Goal: Task Accomplishment & Management: Complete application form

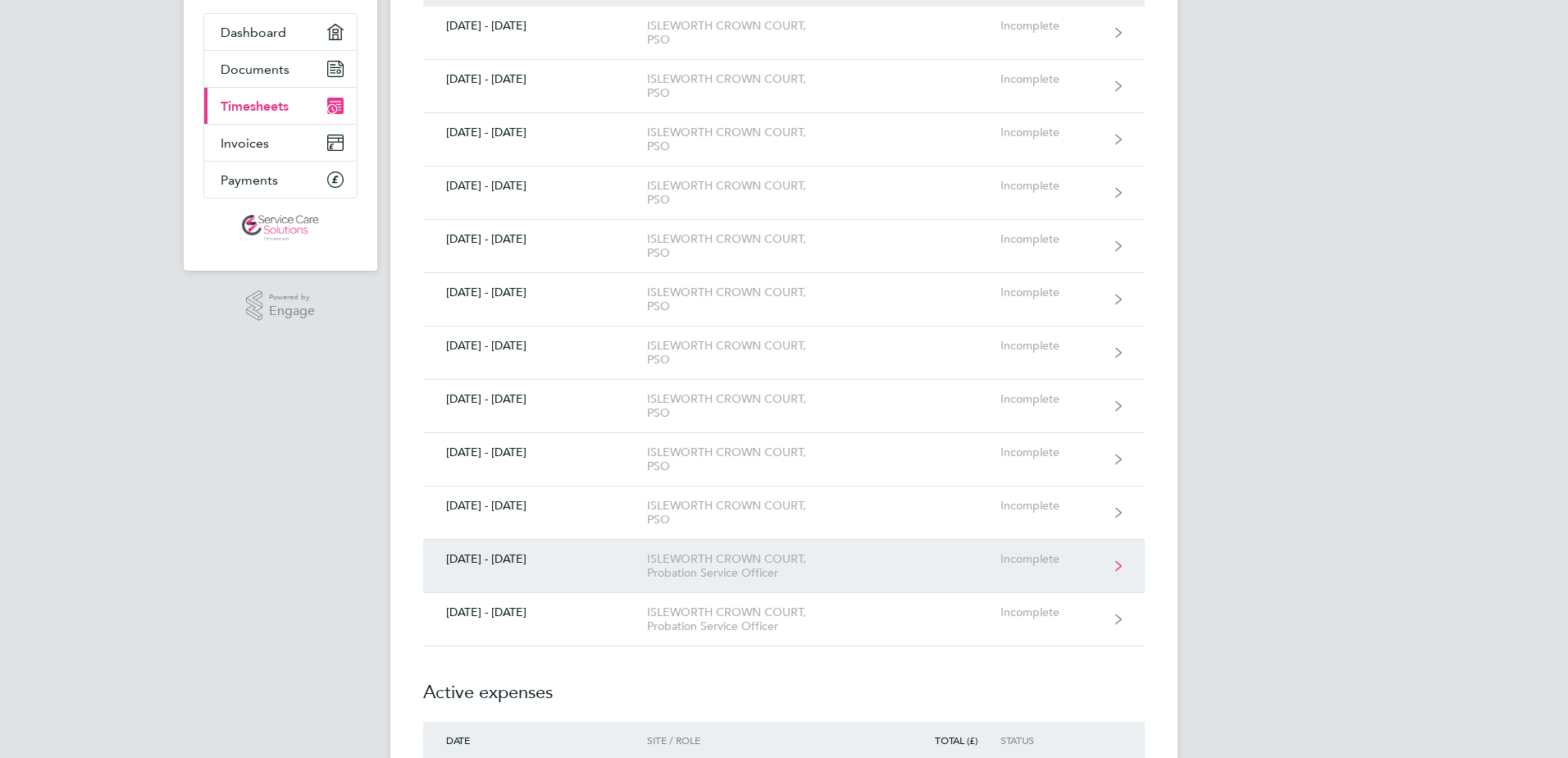
scroll to position [410, 0]
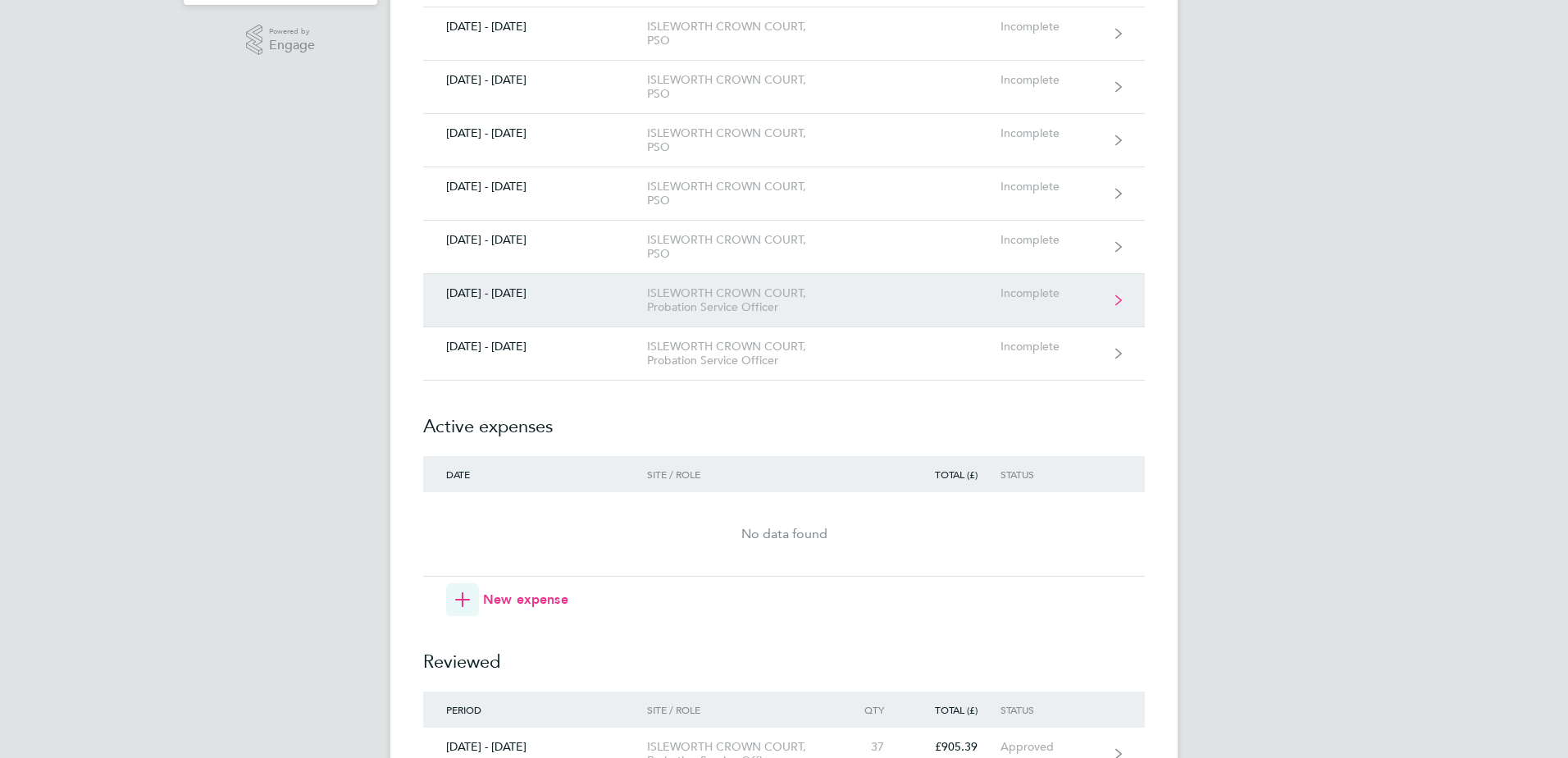
click at [713, 303] on div "ISLEWORTH CROWN COURT, Probation Service Officer" at bounding box center [741, 300] width 188 height 28
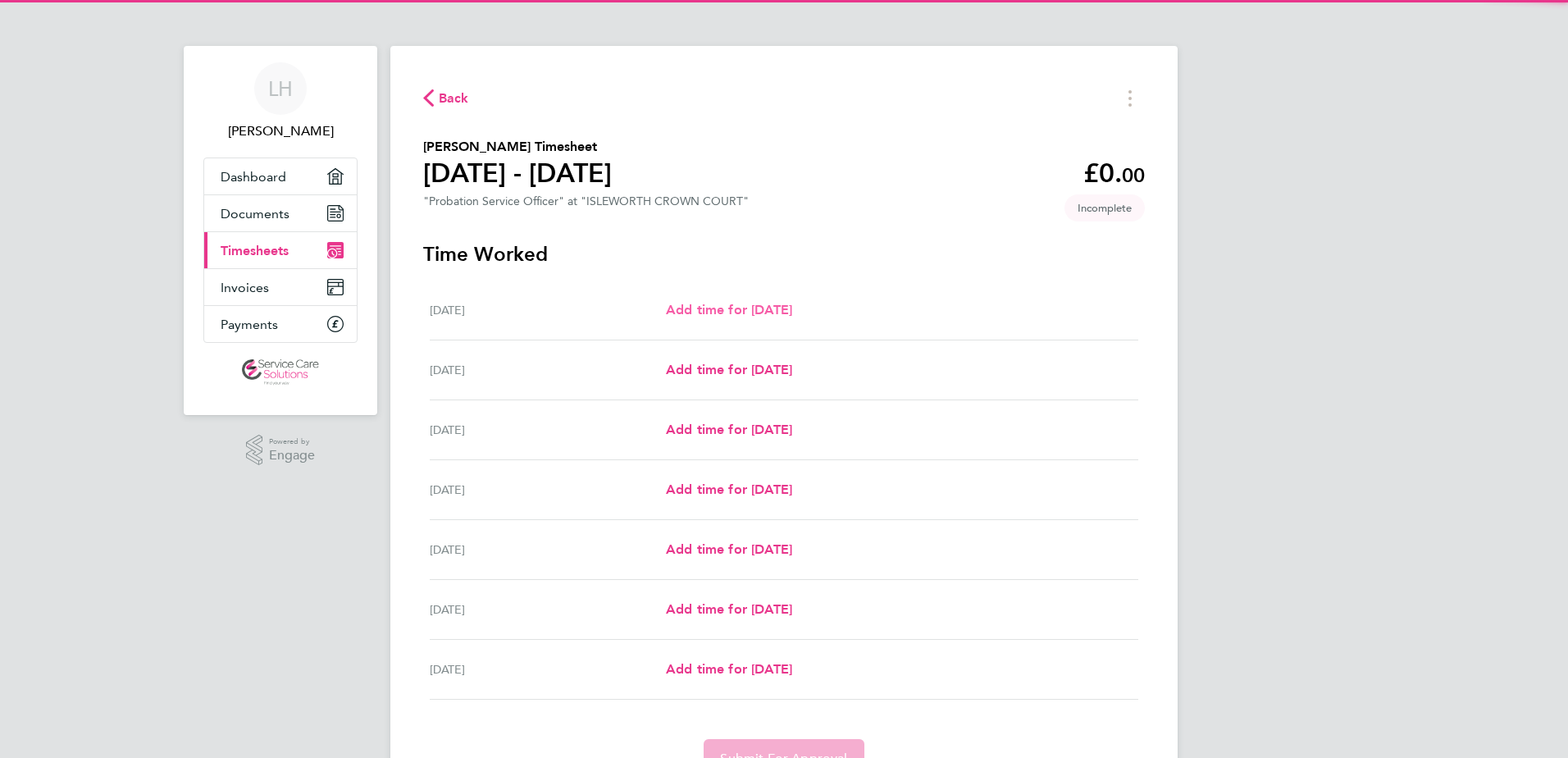
click at [713, 303] on span "Add time for [DATE]" at bounding box center [730, 309] width 127 height 15
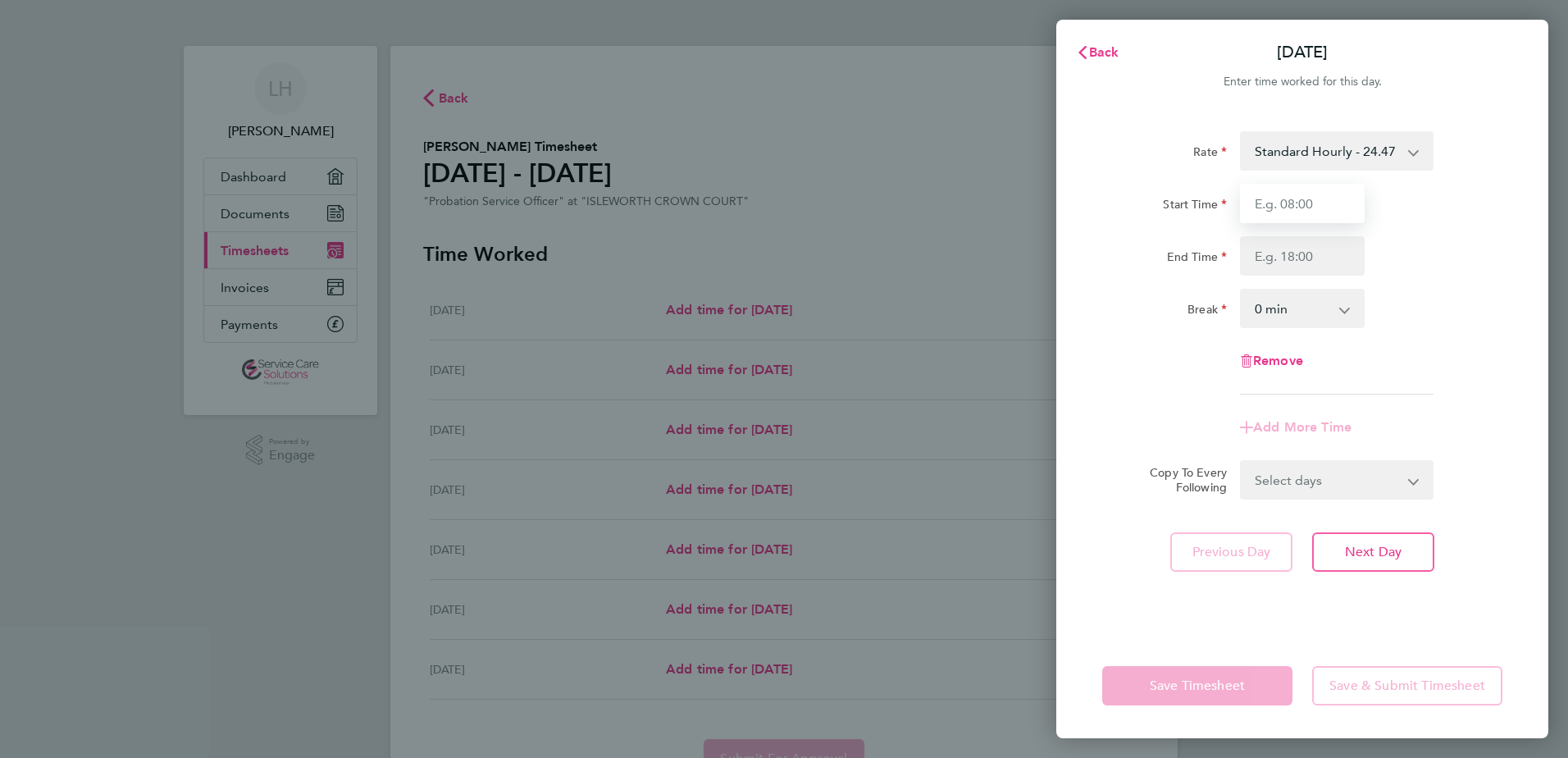
click at [1312, 214] on input "Start Time" at bounding box center [1303, 204] width 125 height 39
type input "09:00"
type input "17:00"
click at [1303, 474] on form "Rate Standard Hourly - 24.47 Start Time 09:00 End Time 17:00 Break 0 min 15 min…" at bounding box center [1302, 315] width 400 height 368
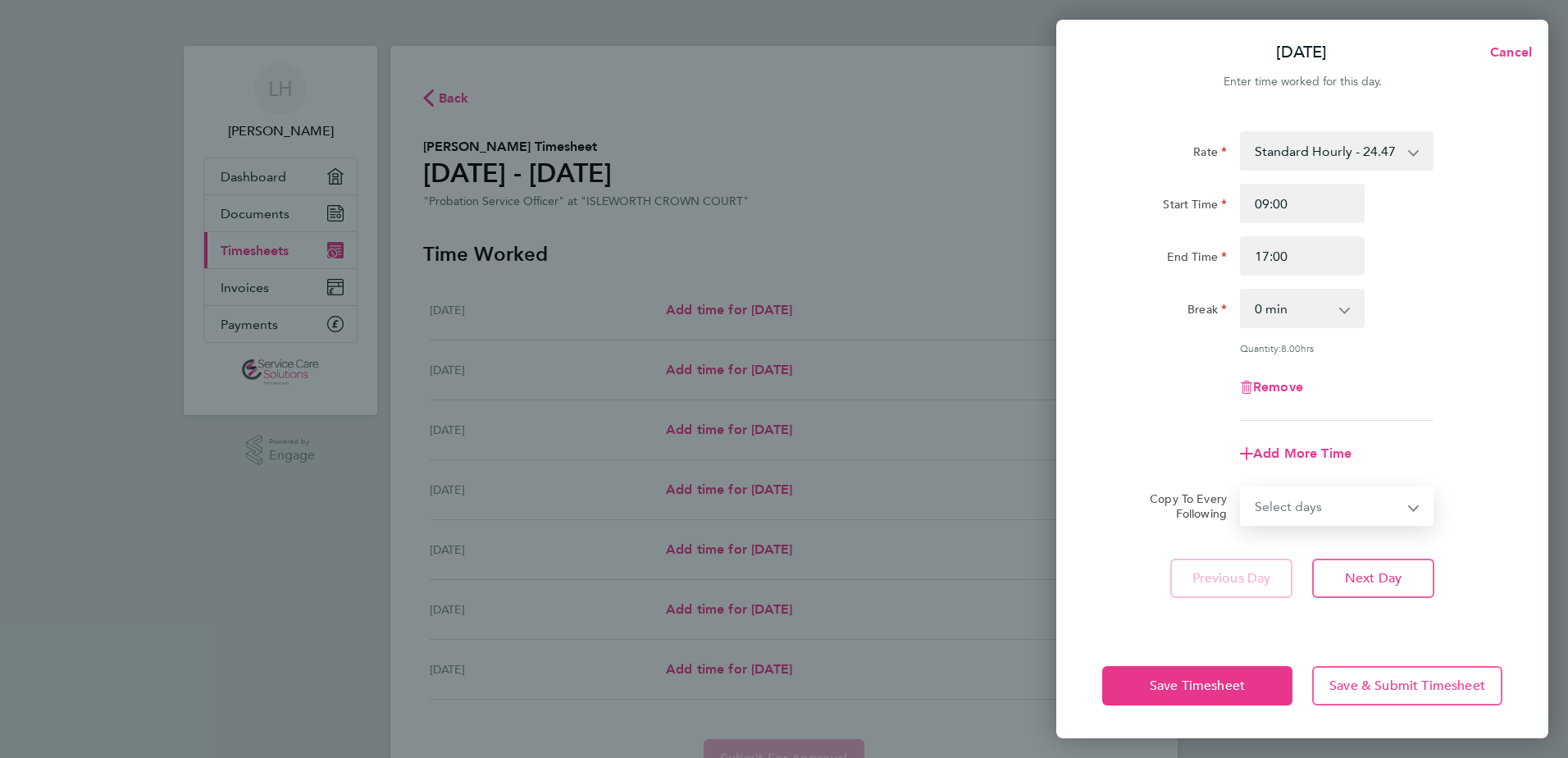
select select "WEEKDAY"
click at [1242, 488] on select "Select days Day Weekday (Mon-Fri) Weekend (Sat-Sun) [DATE] [DATE] [DATE] [DATE]…" at bounding box center [1327, 506] width 172 height 36
select select "[DATE]"
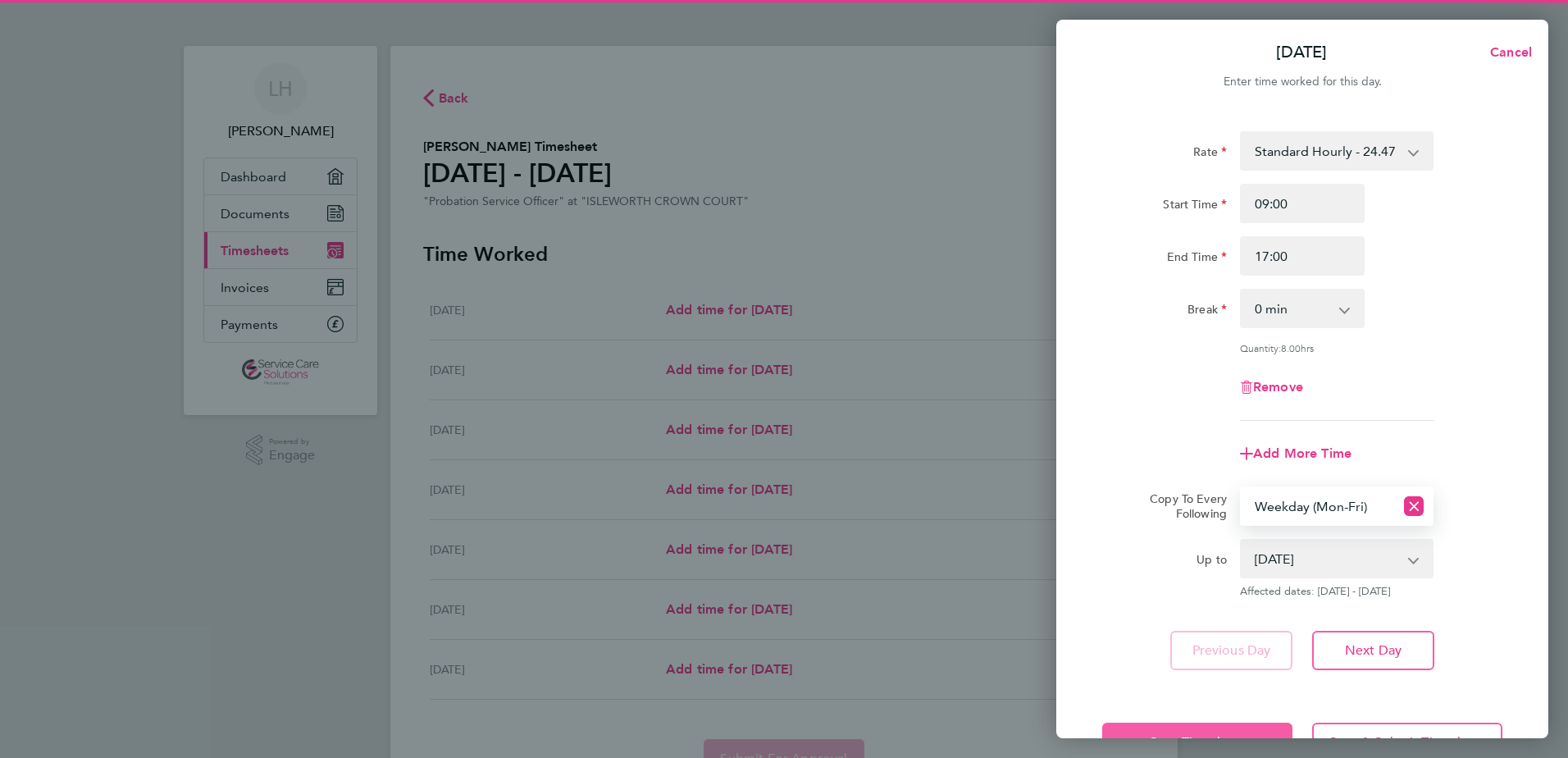
click at [1199, 728] on button "Save Timesheet" at bounding box center [1197, 743] width 190 height 39
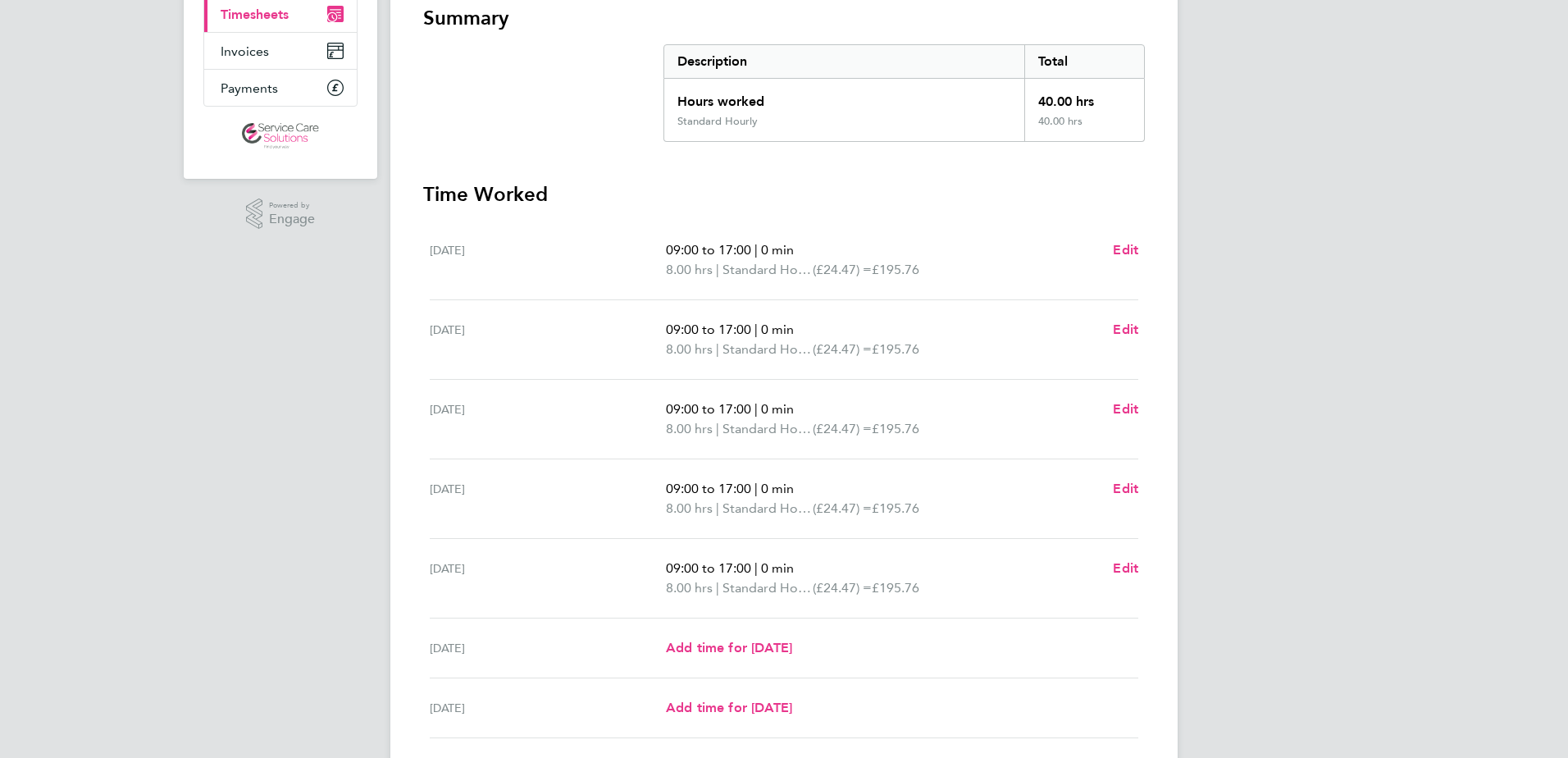
scroll to position [246, 0]
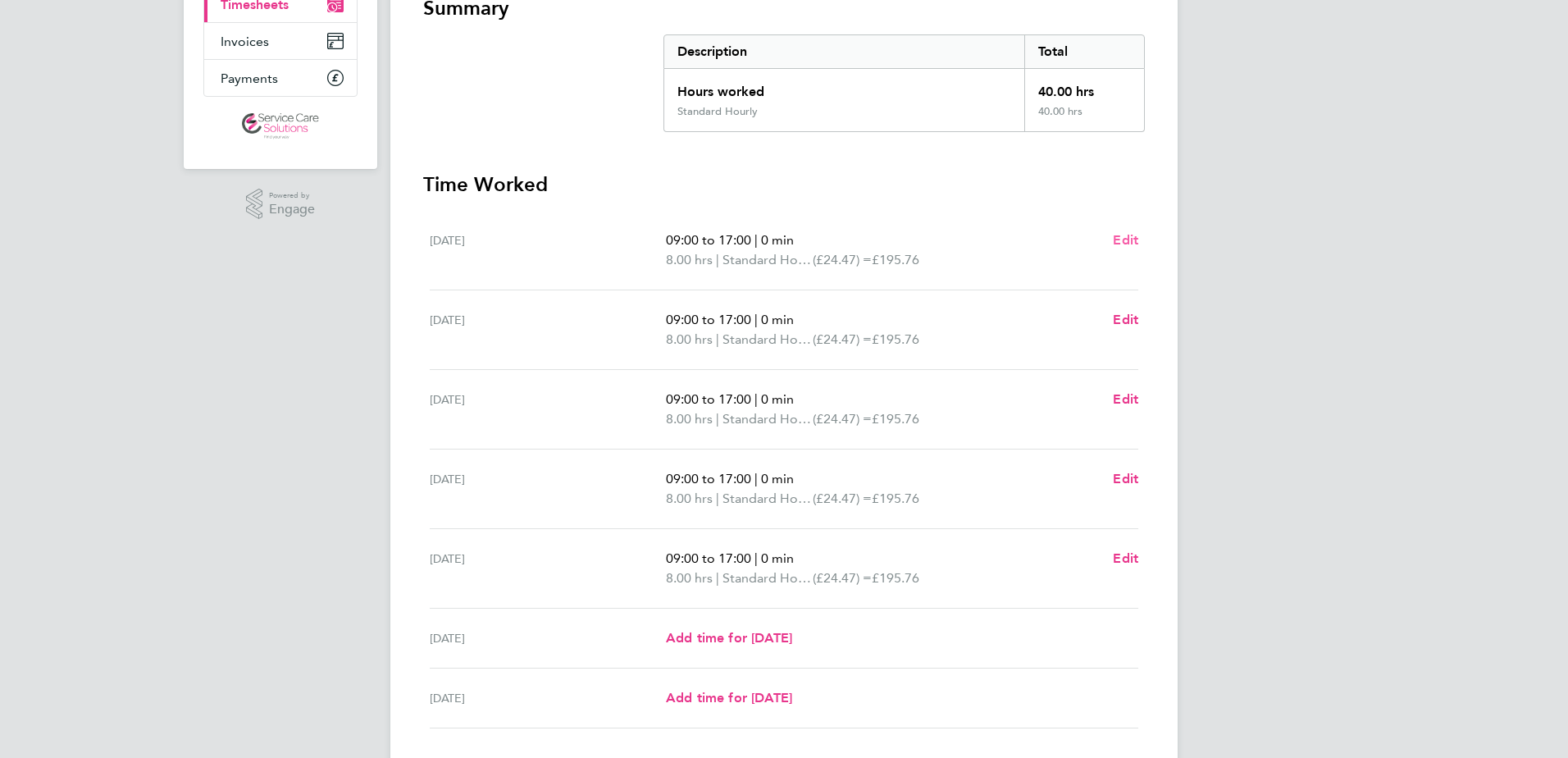
click at [1125, 236] on span "Edit" at bounding box center [1126, 240] width 26 height 15
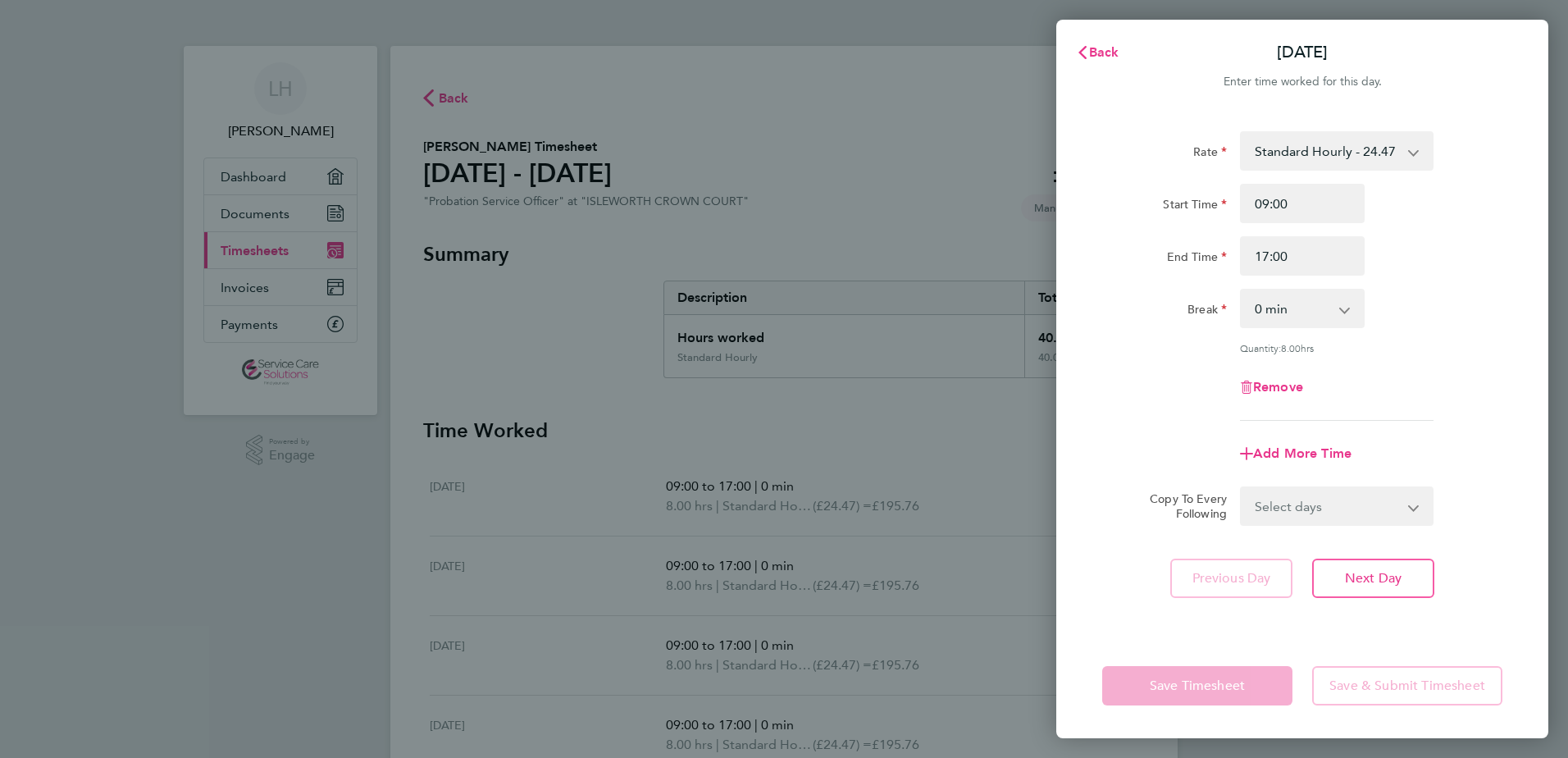
click at [1314, 294] on select "0 min 15 min 30 min 45 min 60 min 75 min 90 min" at bounding box center [1292, 308] width 102 height 36
select select "60"
click at [1242, 290] on select "0 min 15 min 30 min 45 min 60 min 75 min 90 min" at bounding box center [1292, 308] width 102 height 36
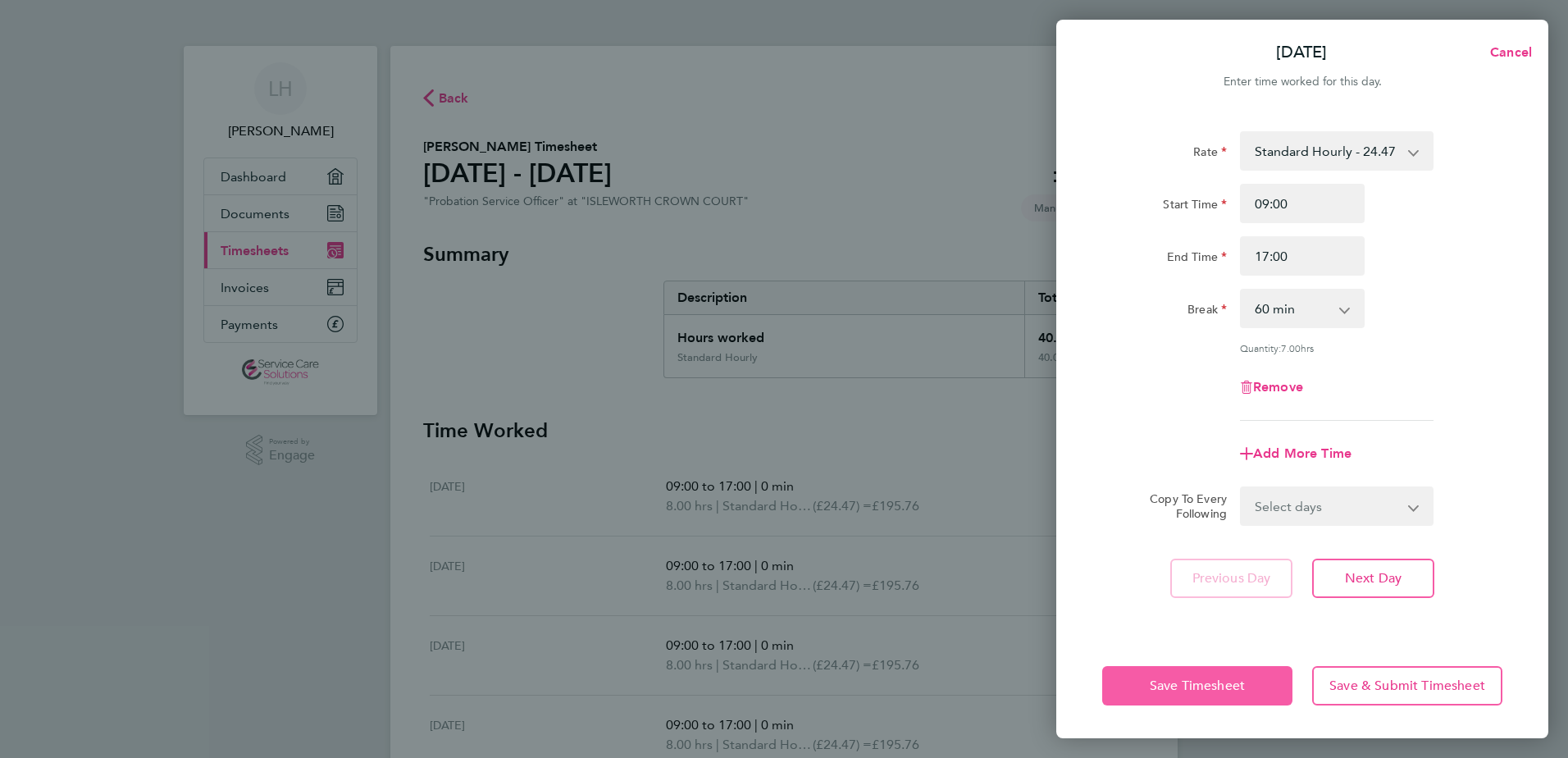
click at [1243, 691] on span "Save Timesheet" at bounding box center [1197, 685] width 95 height 16
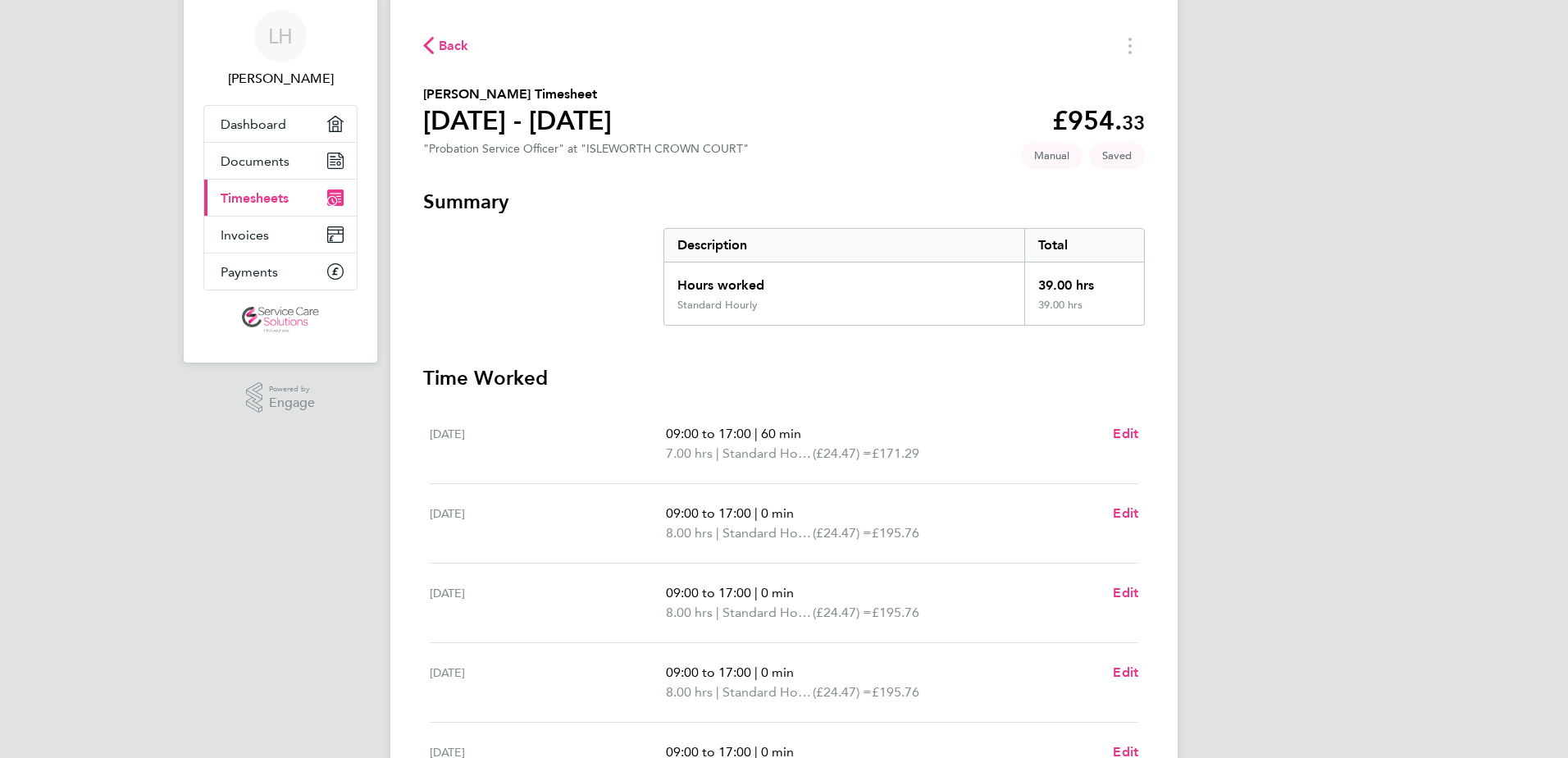
scroll to position [82, 0]
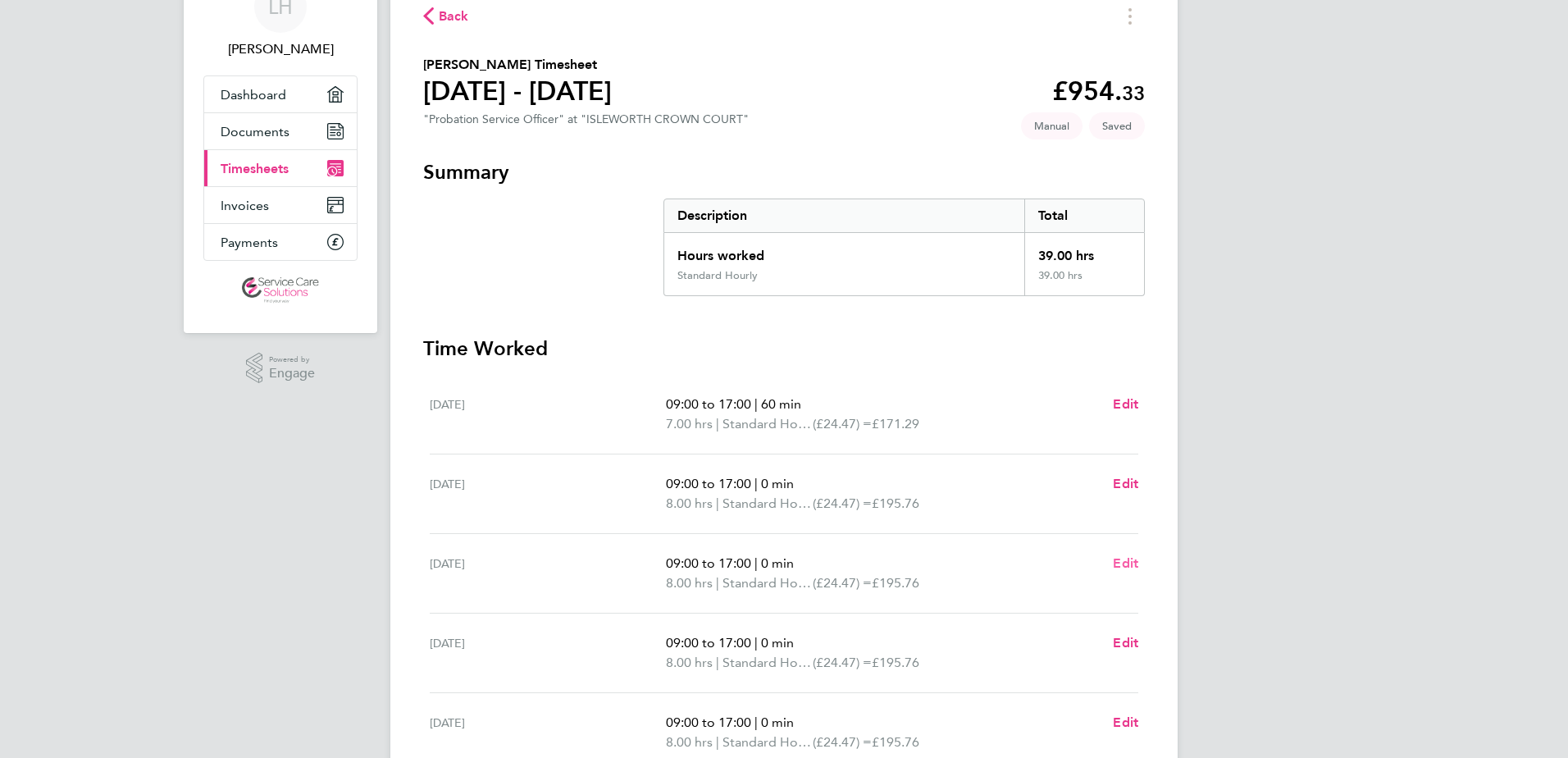
click at [1135, 560] on span "Edit" at bounding box center [1126, 563] width 26 height 15
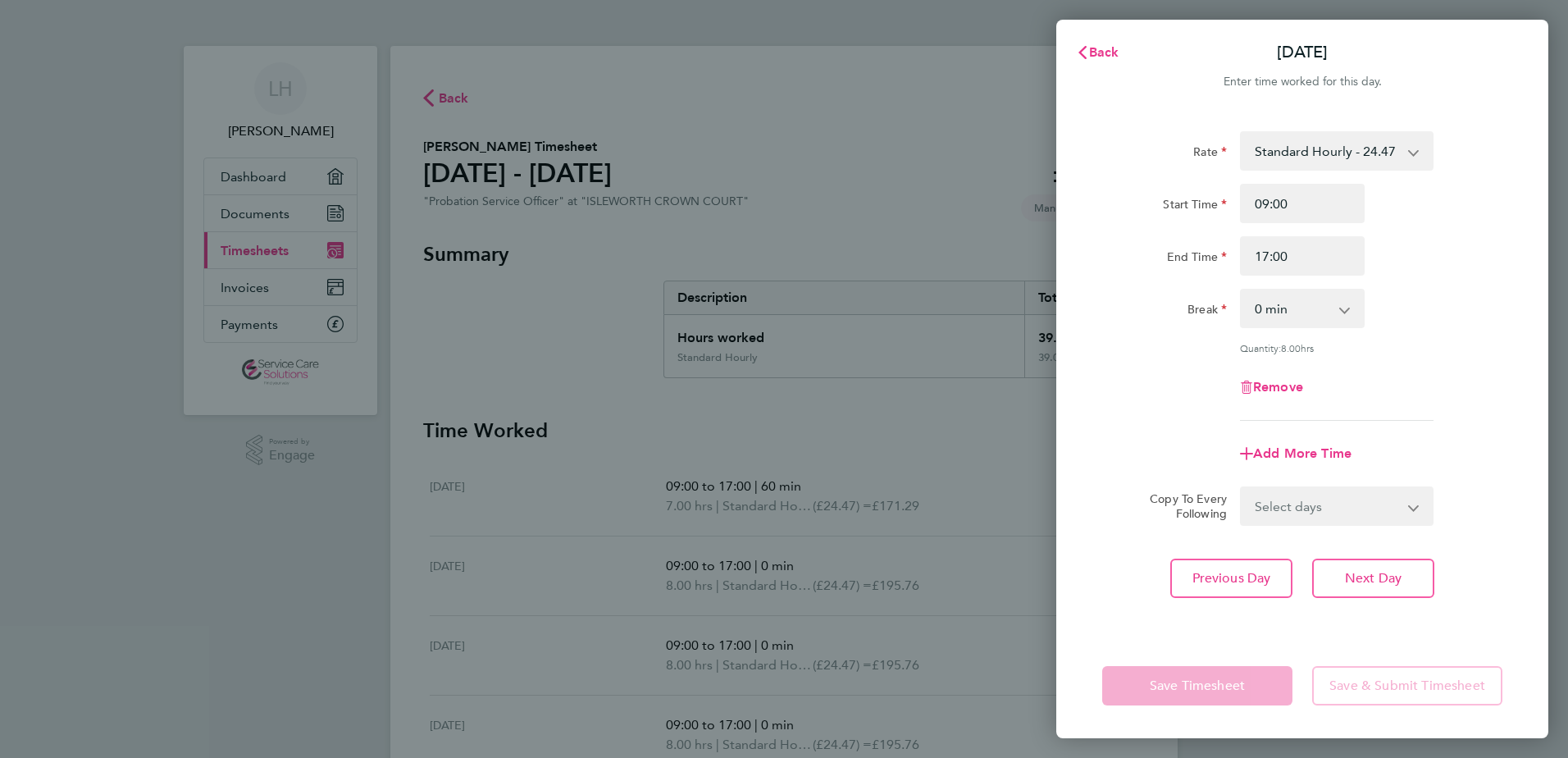
click at [1315, 498] on select "Select days Day Weekday (Mon-Fri) Weekend (Sat-Sun) [DATE] [DATE] [DATE] [DATE]" at bounding box center [1327, 506] width 172 height 36
click at [1332, 313] on select "0 min 15 min 30 min 45 min 60 min 75 min 90 min" at bounding box center [1292, 308] width 102 height 36
select select "60"
click at [1242, 290] on select "0 min 15 min 30 min 45 min 60 min 75 min 90 min" at bounding box center [1292, 308] width 102 height 36
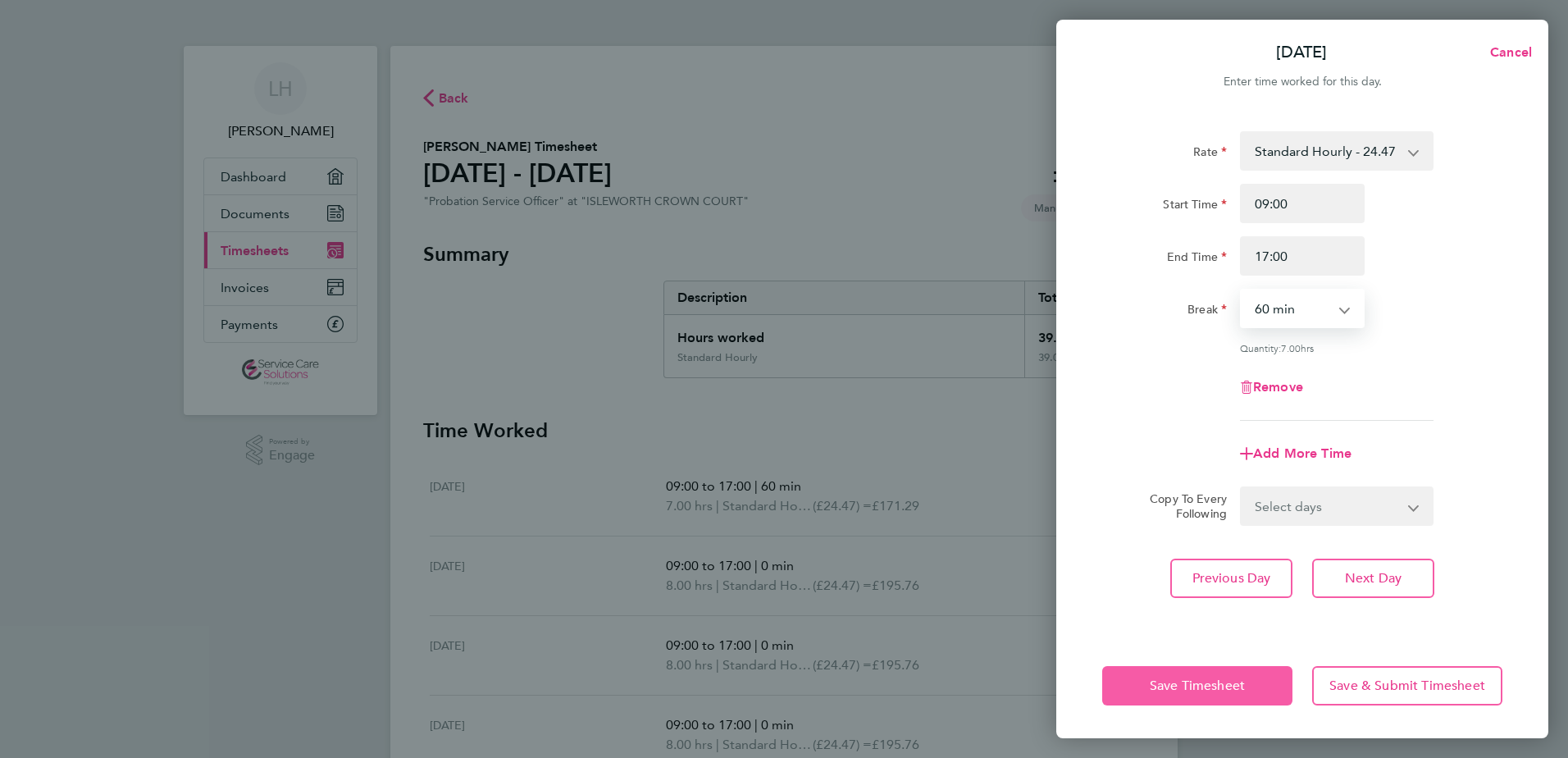
click at [1183, 679] on span "Save Timesheet" at bounding box center [1197, 685] width 95 height 16
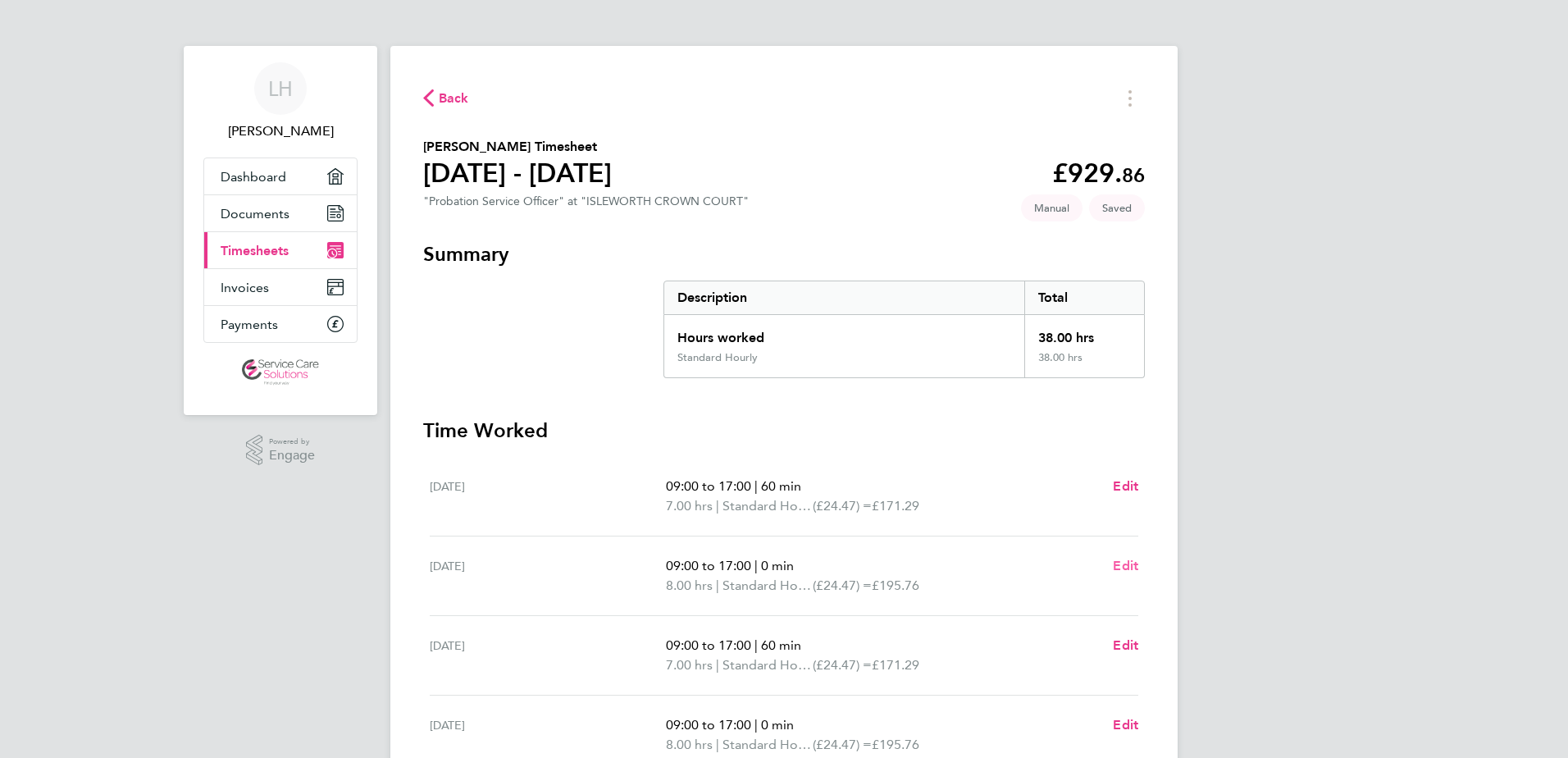
click at [1131, 556] on link "Edit" at bounding box center [1126, 565] width 26 height 20
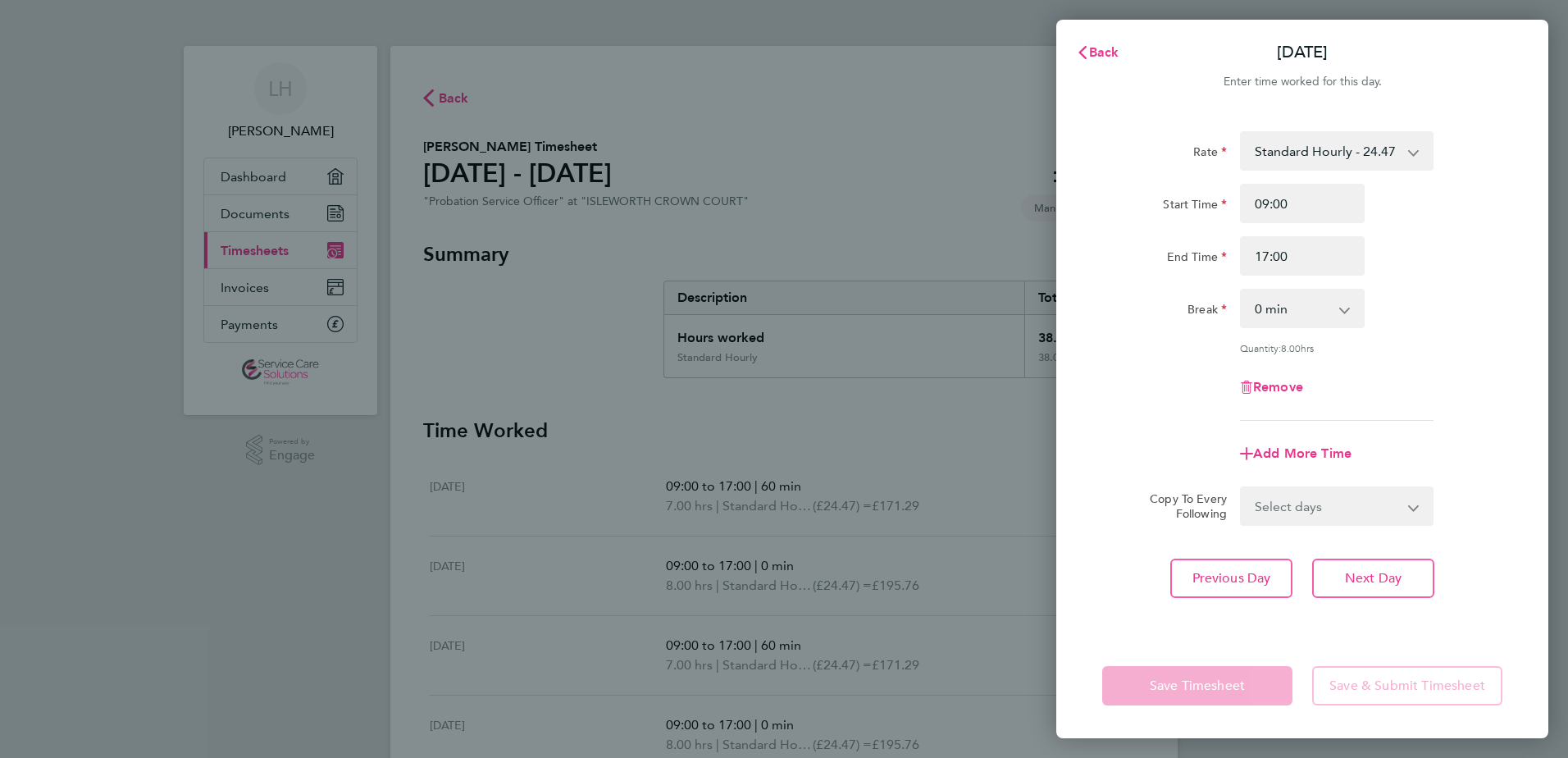
drag, startPoint x: 1273, startPoint y: 307, endPoint x: 1292, endPoint y: 324, distance: 25.5
click at [1273, 307] on select "0 min 15 min 30 min 45 min 60 min 75 min 90 min" at bounding box center [1292, 308] width 102 height 36
select select "60"
click at [1242, 290] on select "0 min 15 min 30 min 45 min 60 min 75 min 90 min" at bounding box center [1292, 308] width 102 height 36
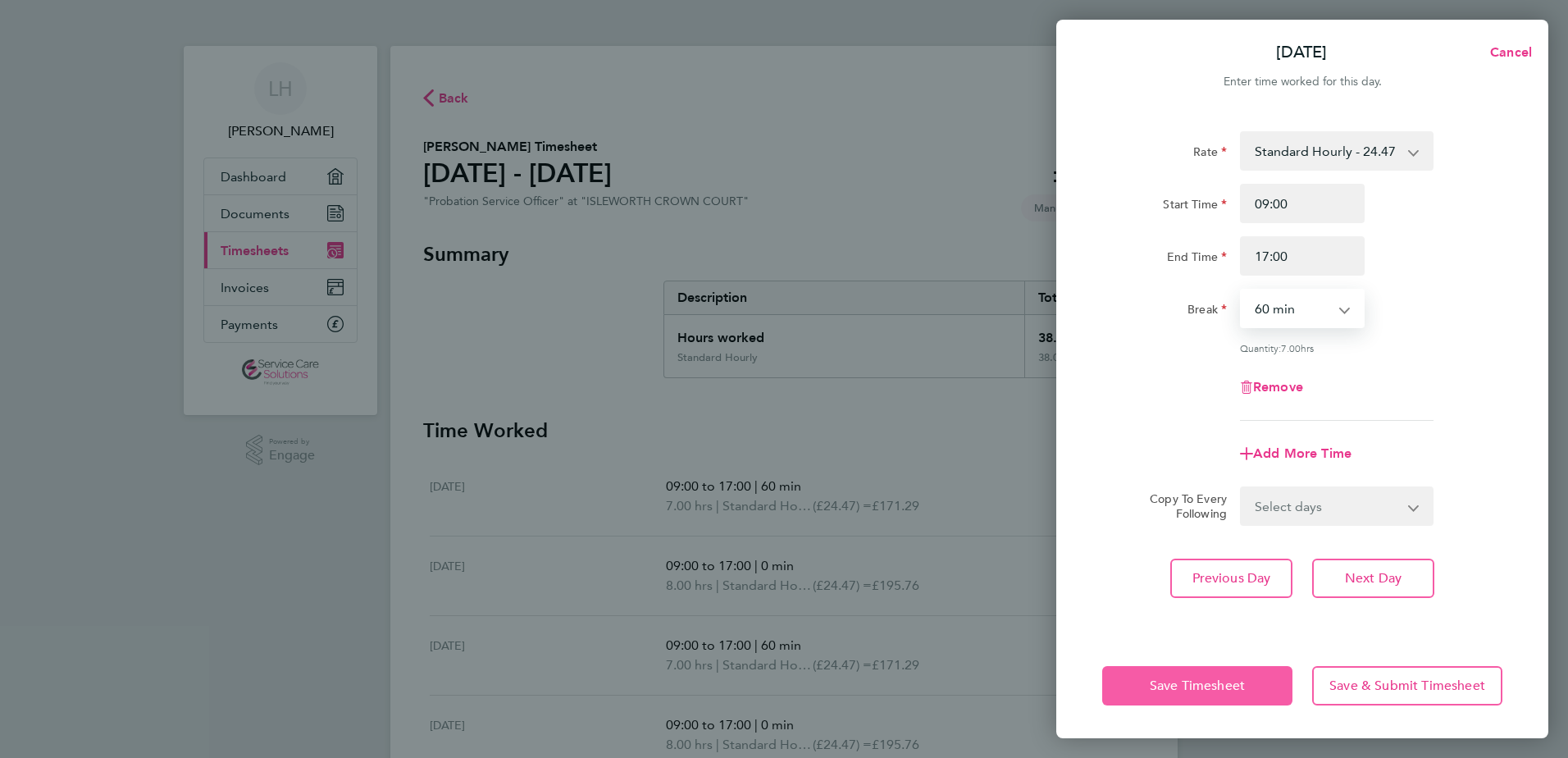
click at [1213, 683] on span "Save Timesheet" at bounding box center [1197, 685] width 95 height 16
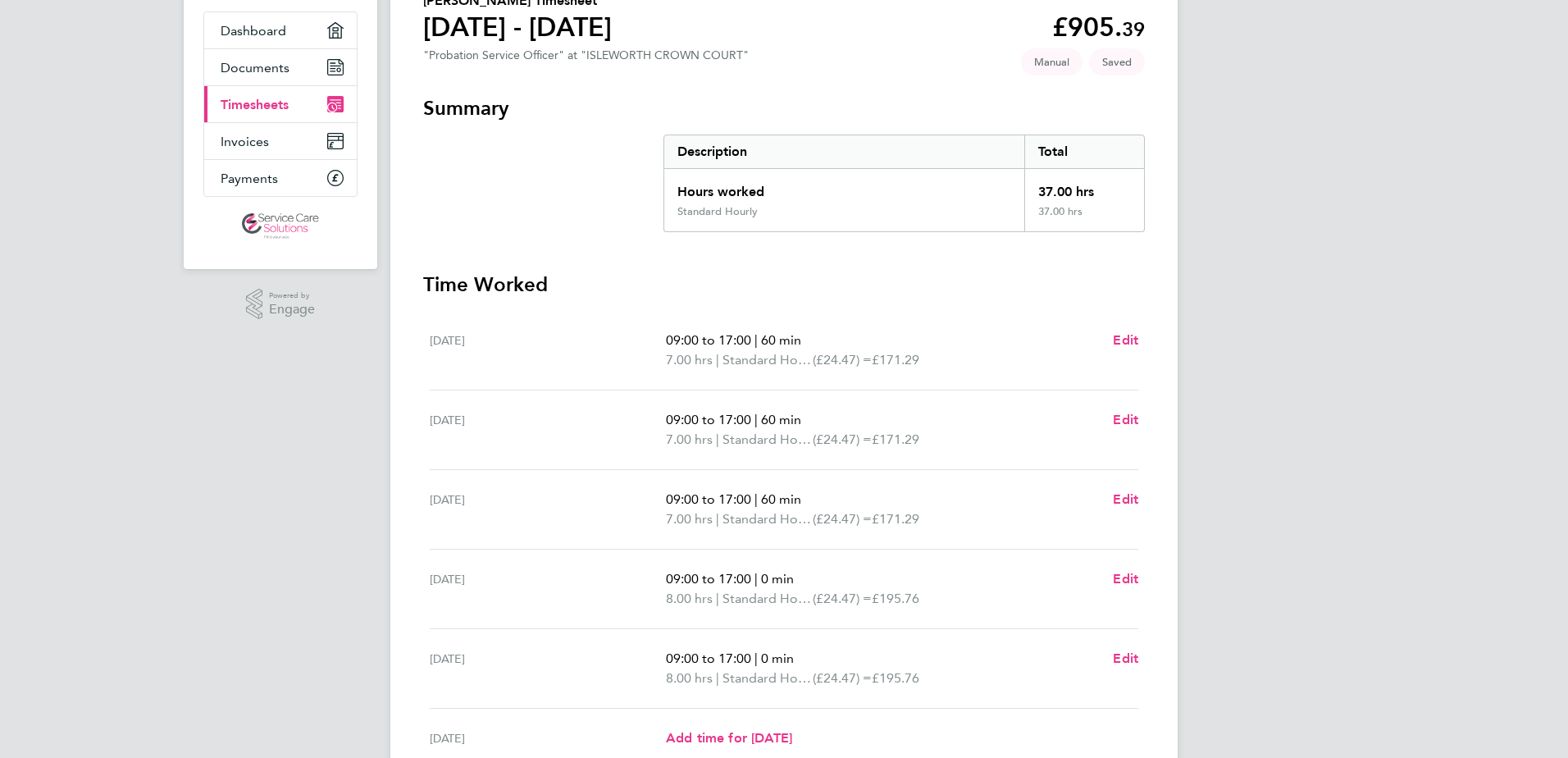
scroll to position [361, 0]
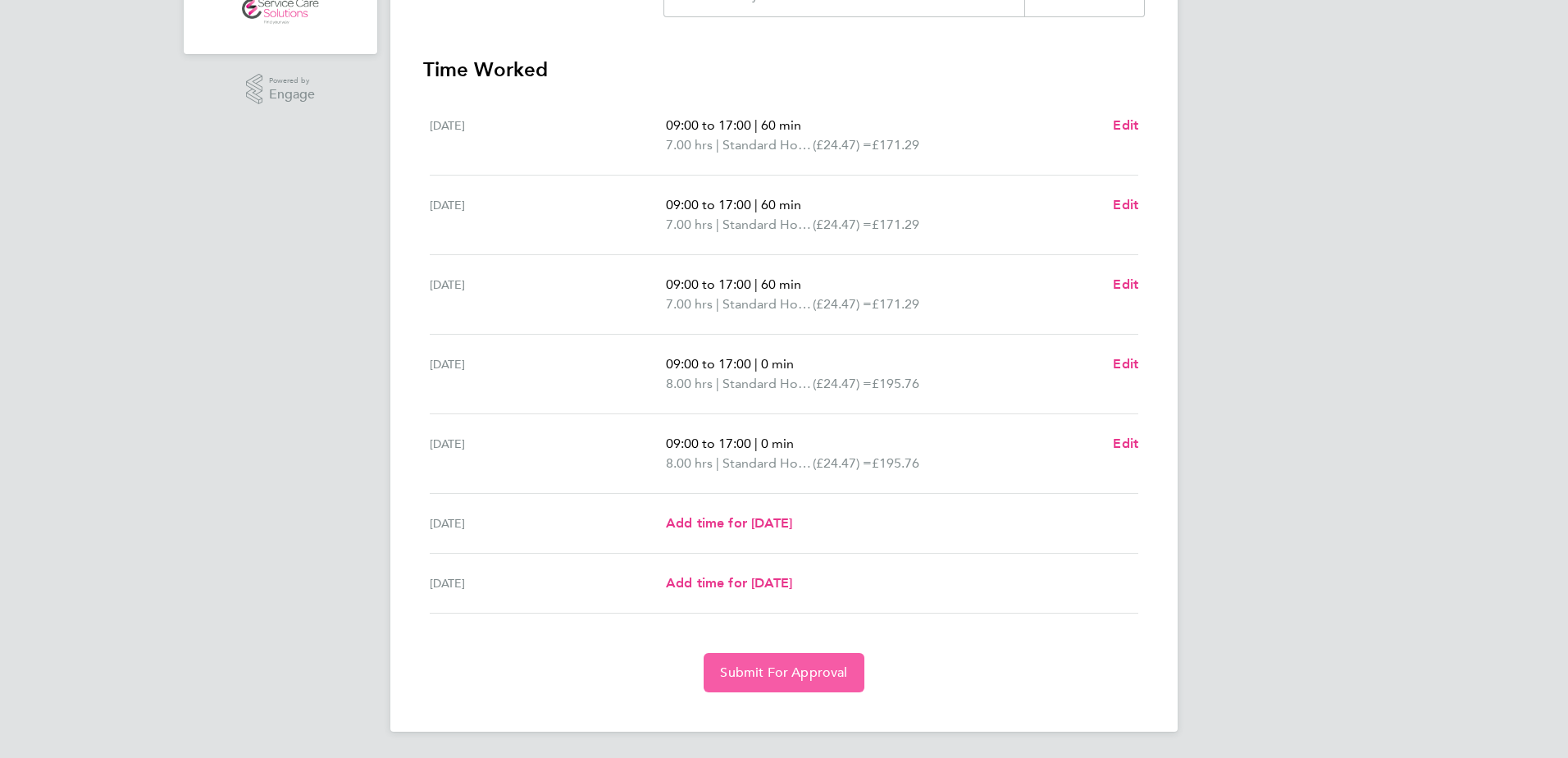
click at [828, 671] on span "Submit For Approval" at bounding box center [784, 672] width 127 height 16
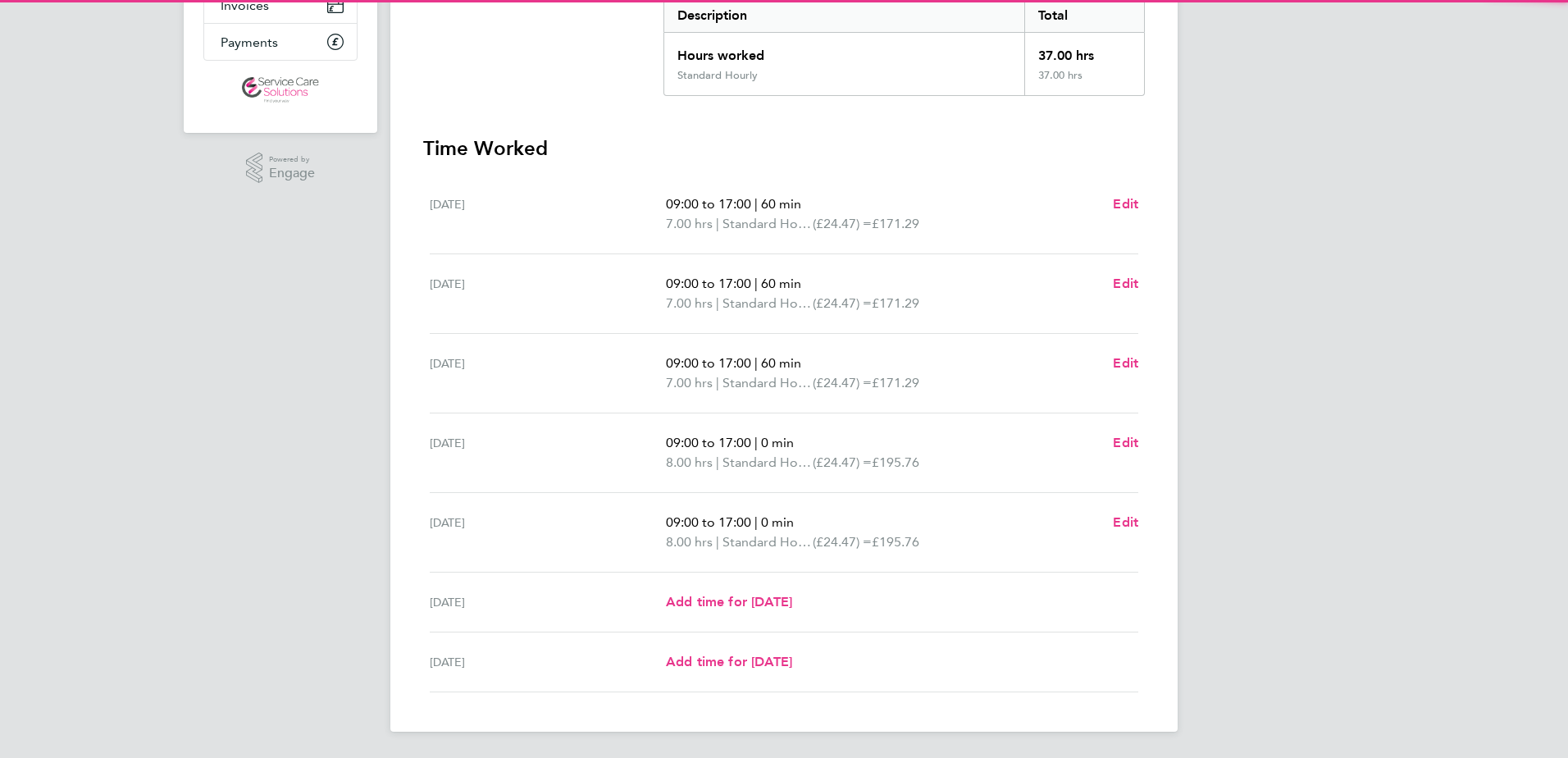
scroll to position [0, 0]
